Goal: Task Accomplishment & Management: Manage account settings

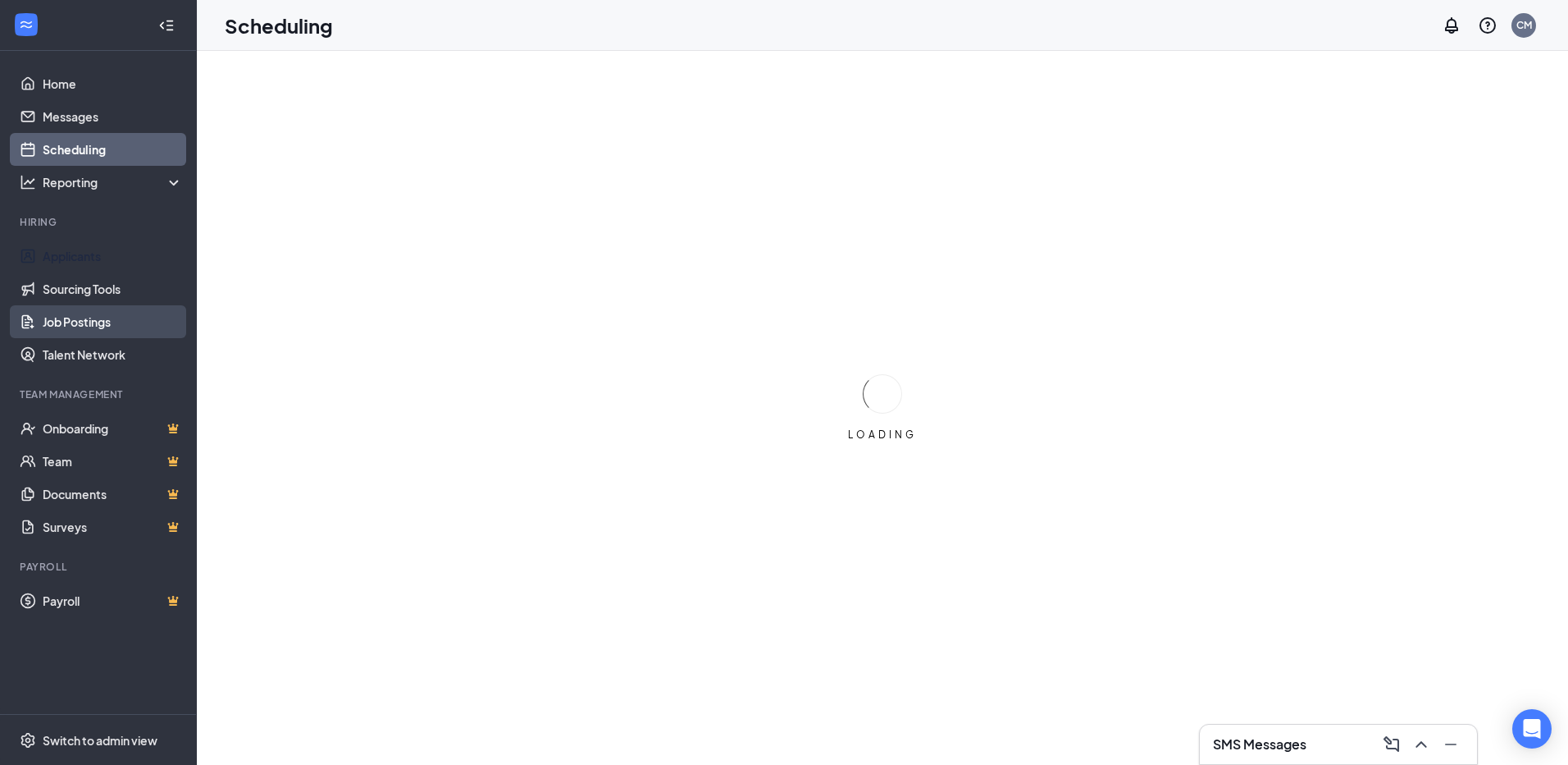
click at [79, 324] on link "Job Postings" at bounding box center [113, 321] width 141 height 33
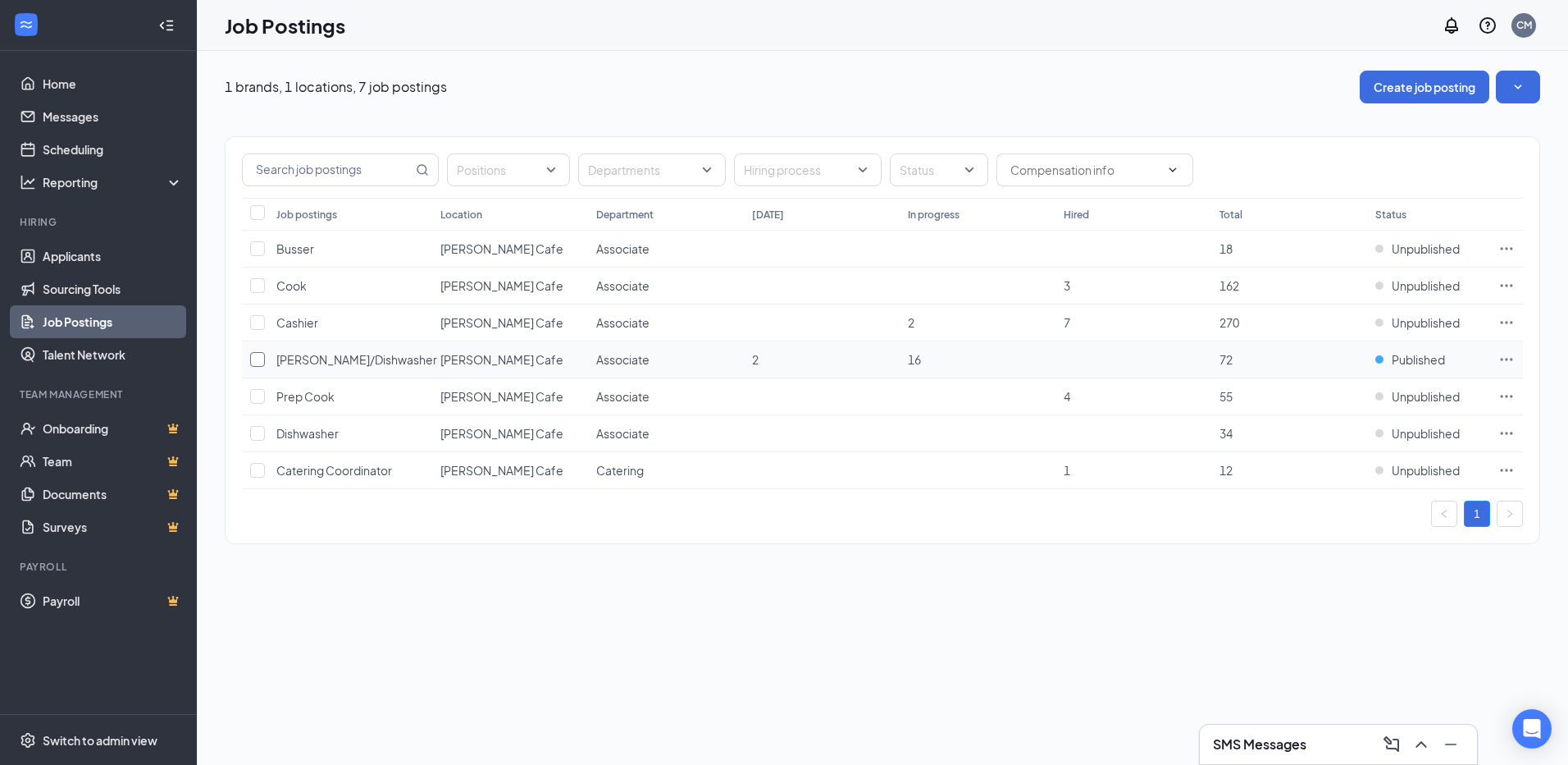
click at [257, 358] on input "checkbox" at bounding box center [258, 360] width 15 height 15
checkbox input "true"
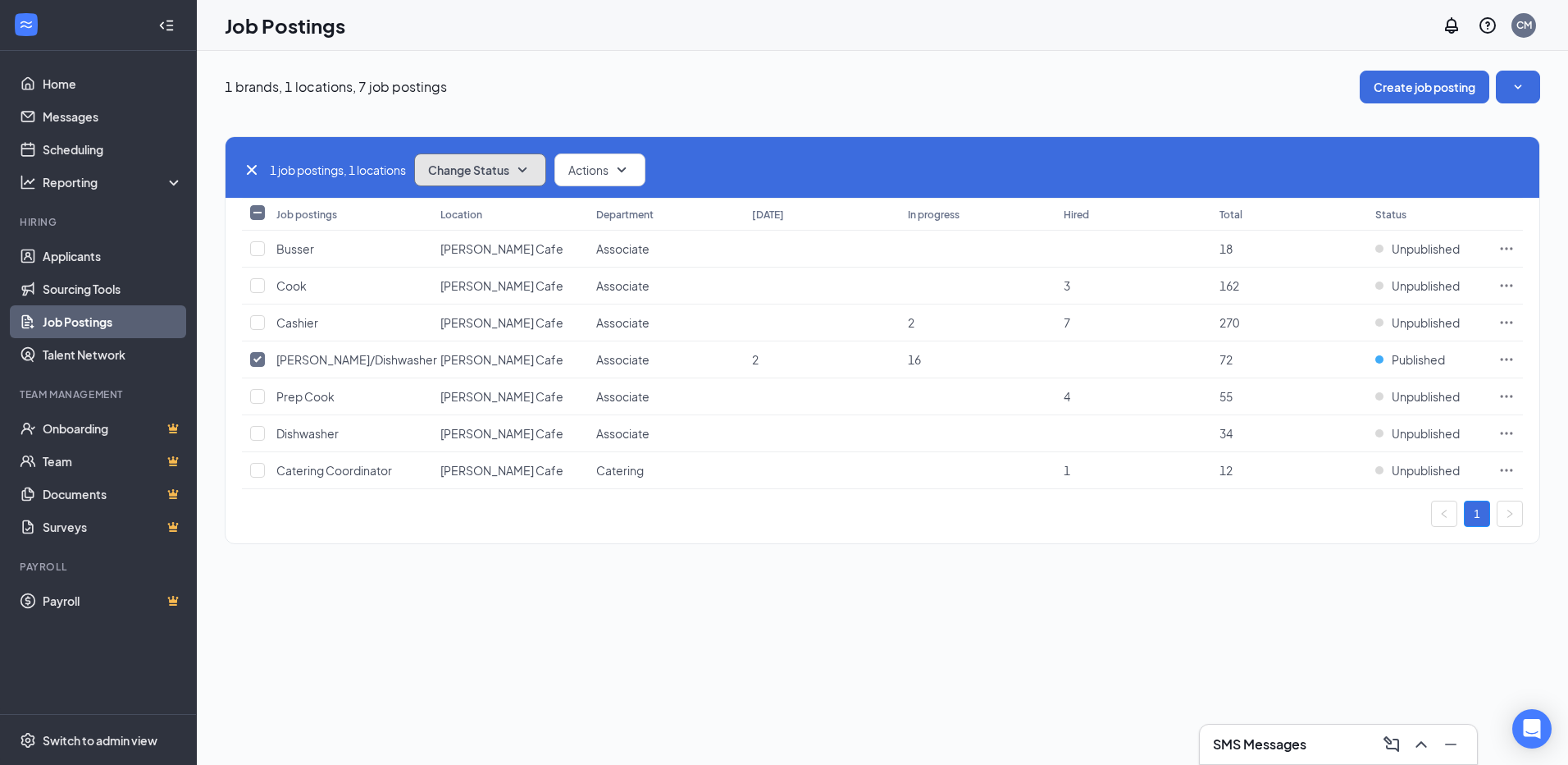
click at [502, 172] on span "Change Status" at bounding box center [469, 170] width 81 height 12
click at [464, 251] on span "Unpublish" at bounding box center [459, 250] width 54 height 18
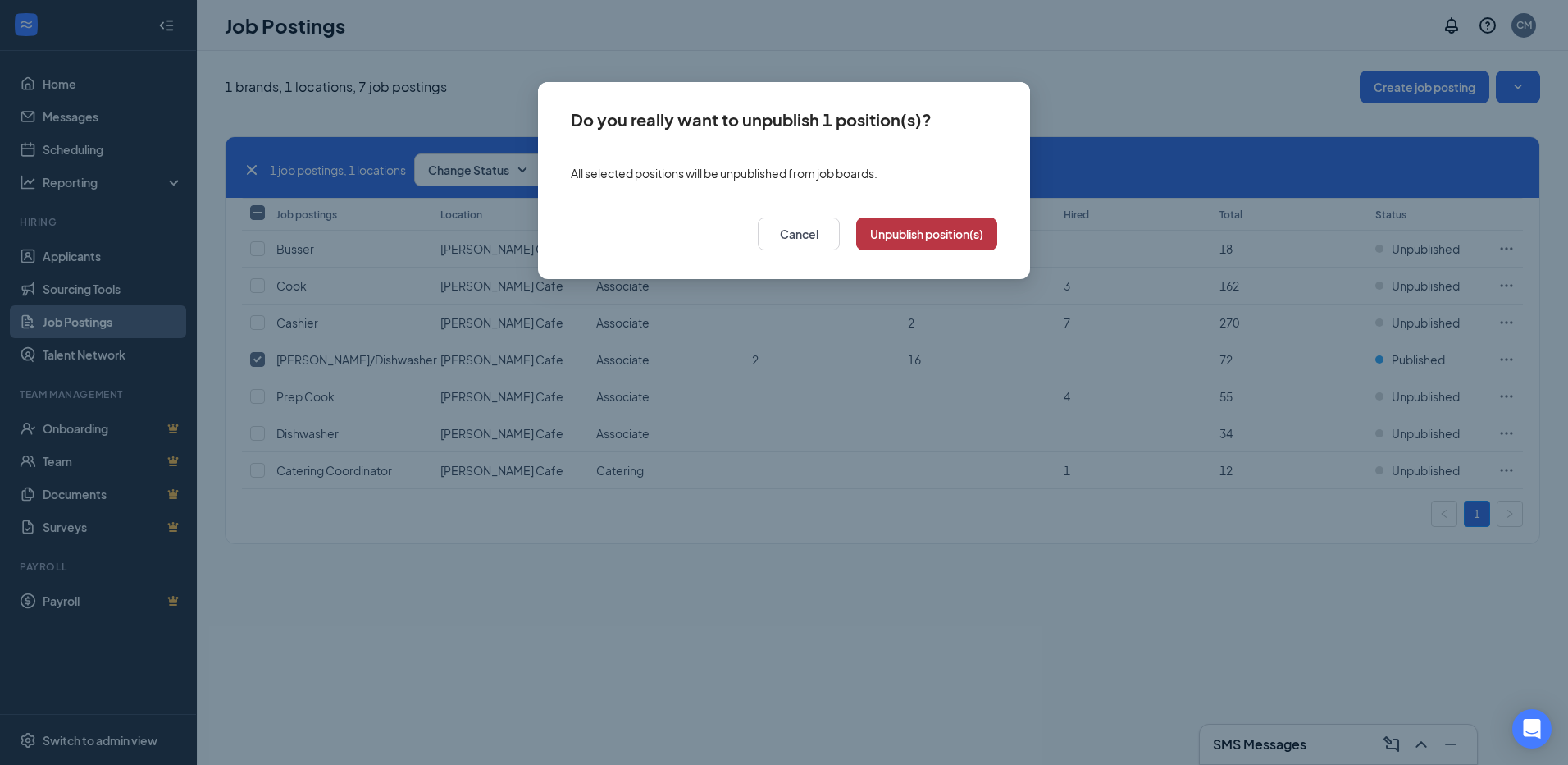
click at [933, 235] on button "Unpublish position(s)" at bounding box center [926, 234] width 141 height 33
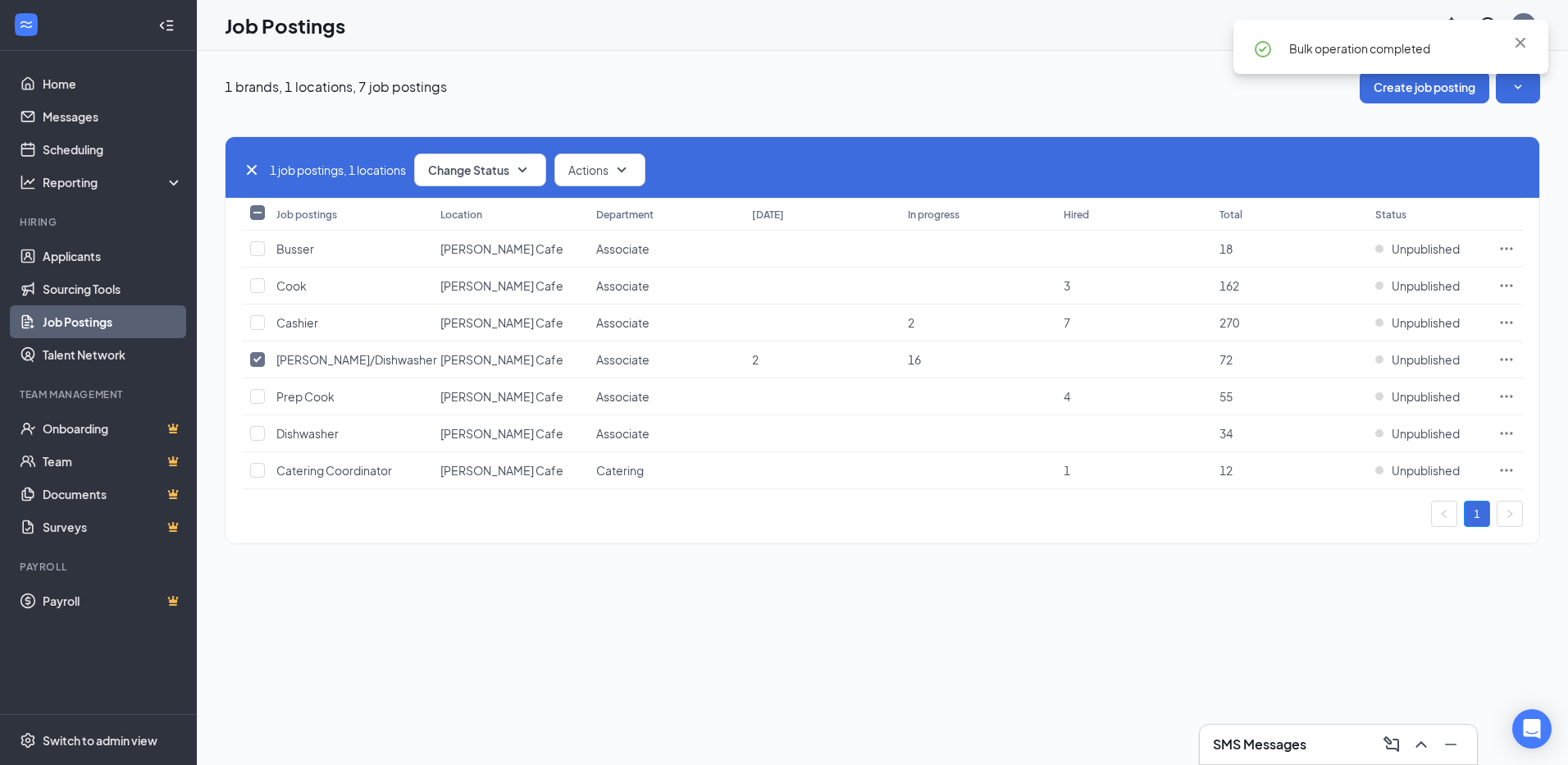
click at [1208, 93] on div "1 brands, 1 locations, 7 job postings Create job posting" at bounding box center [883, 86] width 1315 height 33
